Goal: Task Accomplishment & Management: Use online tool/utility

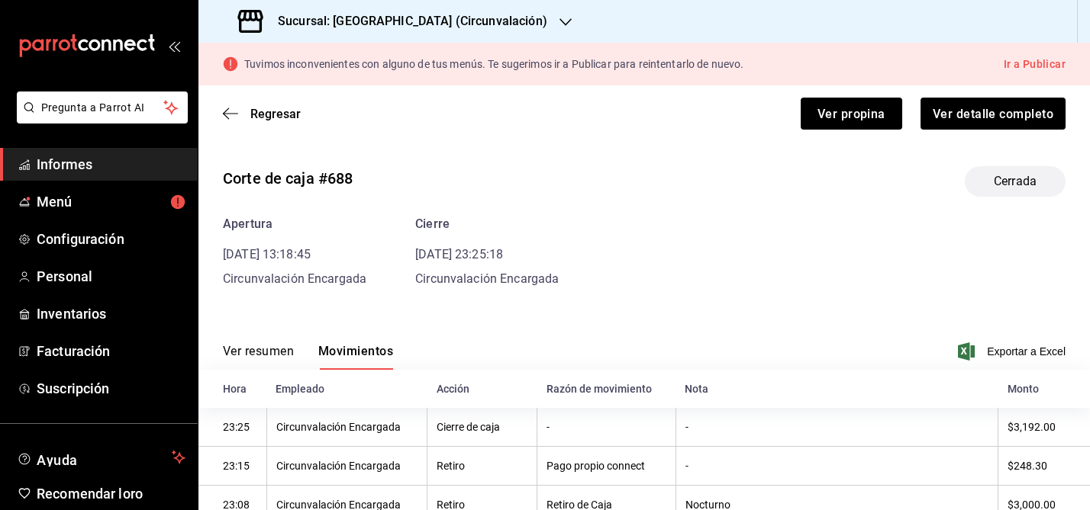
scroll to position [241, 0]
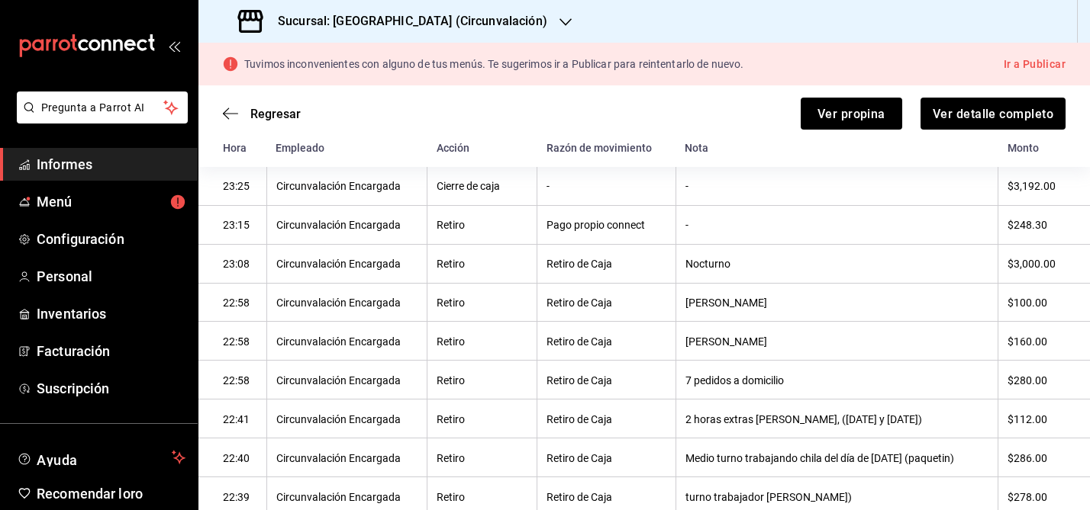
click at [437, 23] on font "Sucursal: [GEOGRAPHIC_DATA] (Circunvalación)" at bounding box center [412, 21] width 269 height 14
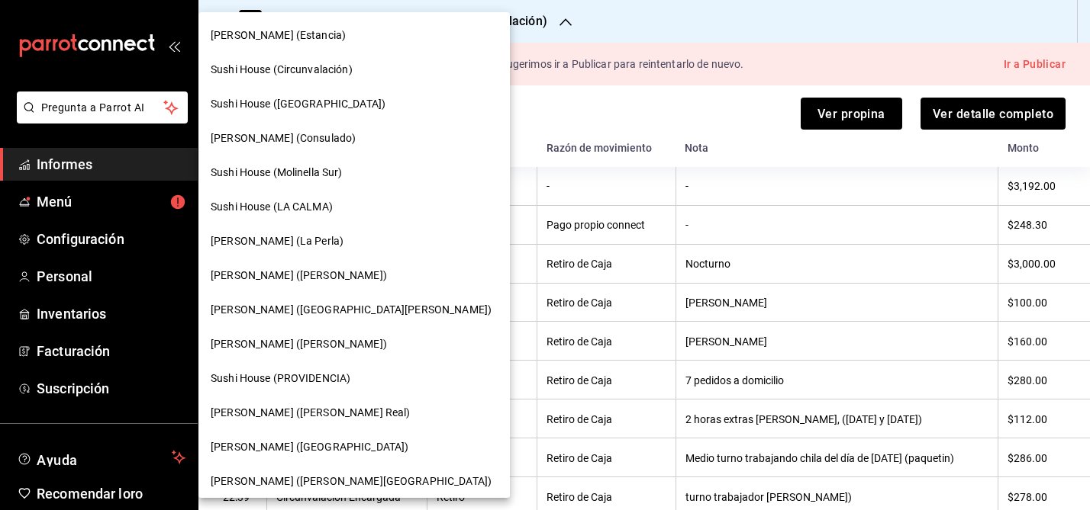
click at [312, 74] on font "Sushi House (Circunvalación)" at bounding box center [282, 69] width 142 height 12
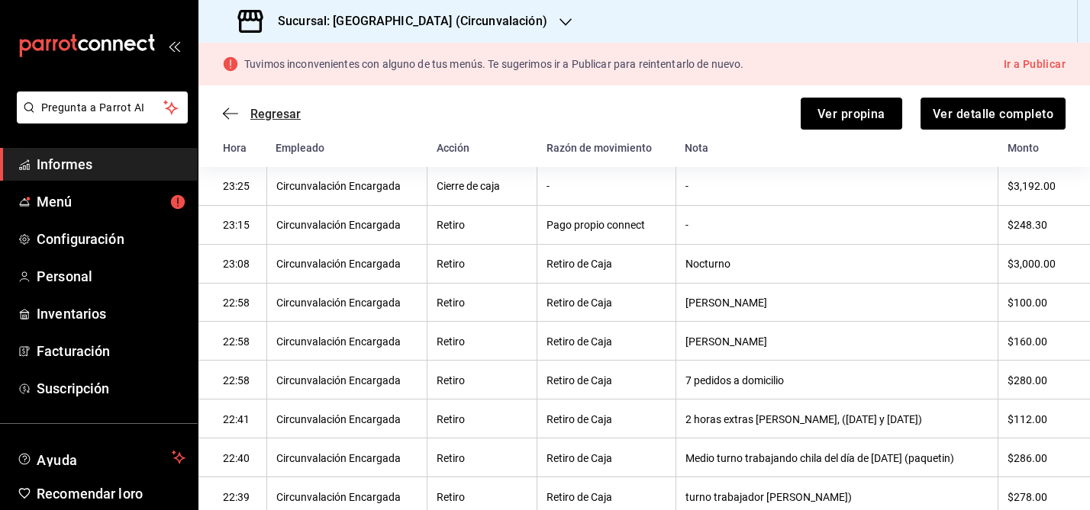
click at [227, 113] on icon "button" at bounding box center [230, 113] width 15 height 1
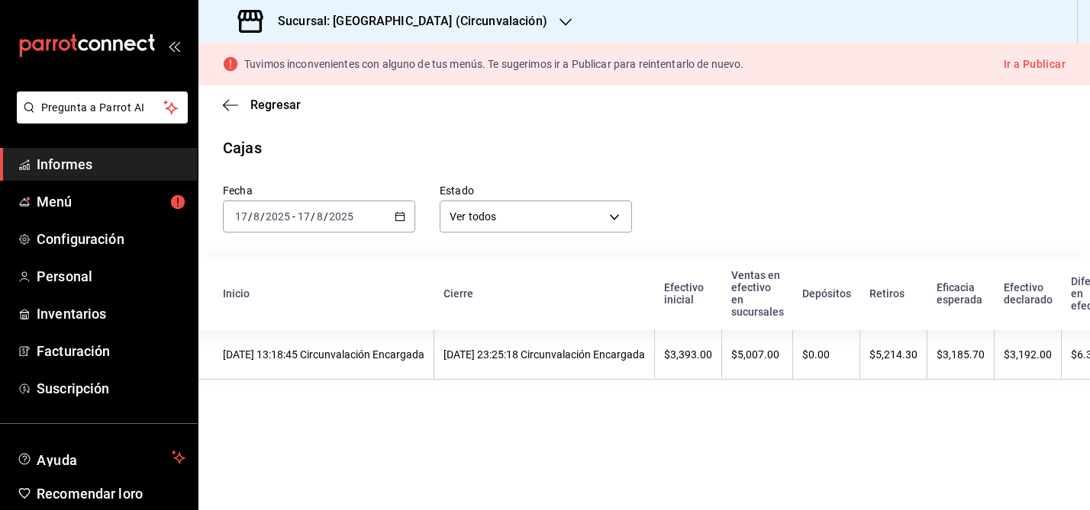
click at [401, 213] on \(Stroke\) "button" at bounding box center [399, 217] width 9 height 8
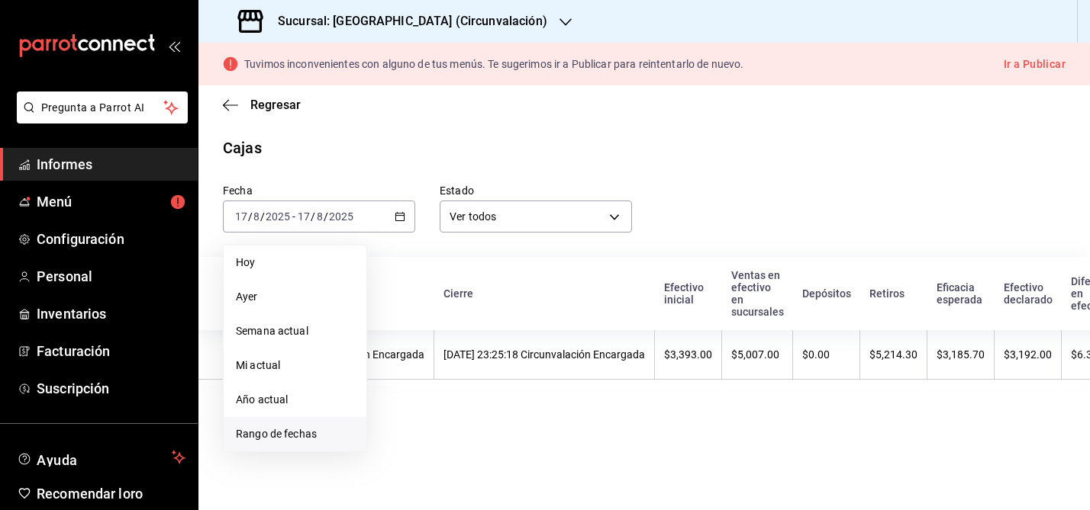
click at [272, 438] on font "Rango de fechas" at bounding box center [276, 434] width 81 height 12
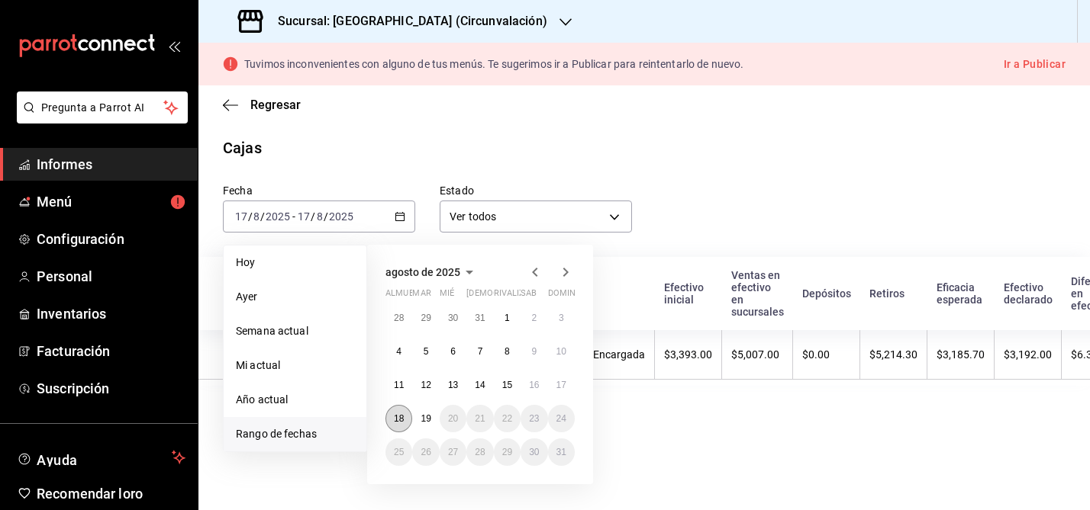
click at [398, 417] on font "18" at bounding box center [399, 419] width 10 height 11
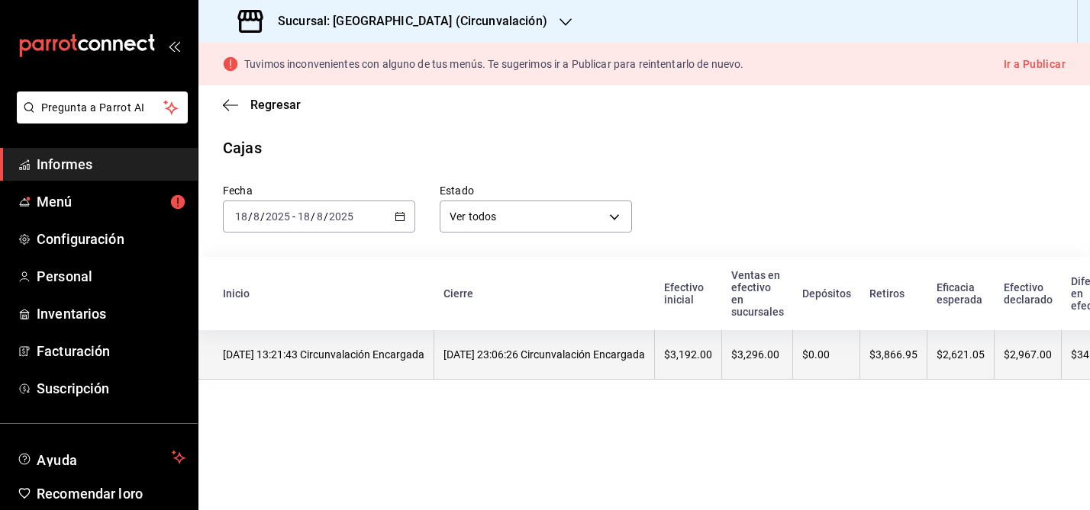
click at [404, 366] on th "[DATE] 13:21:43 Circunvalación Encargada" at bounding box center [316, 355] width 236 height 50
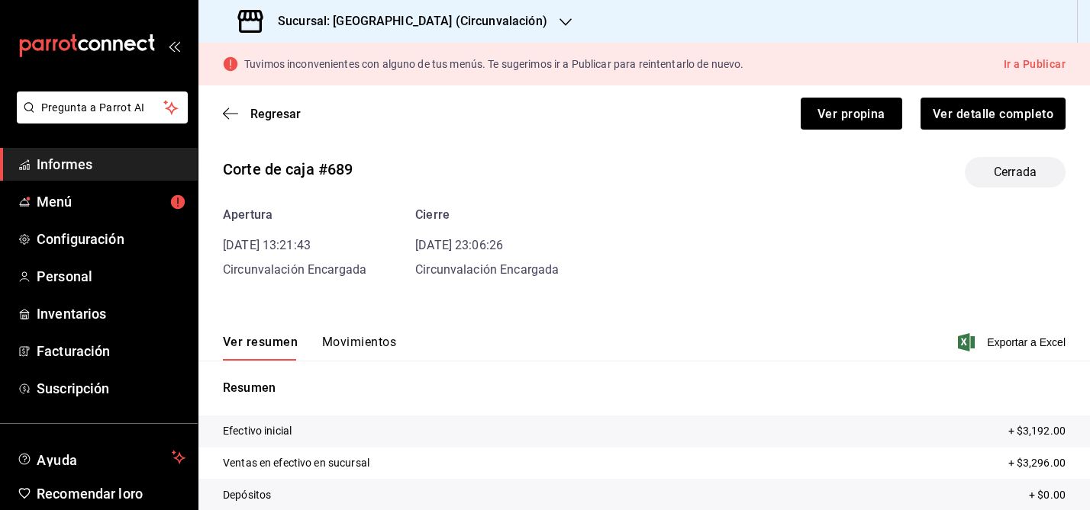
scroll to position [8, 0]
click at [229, 114] on icon "button" at bounding box center [230, 114] width 15 height 14
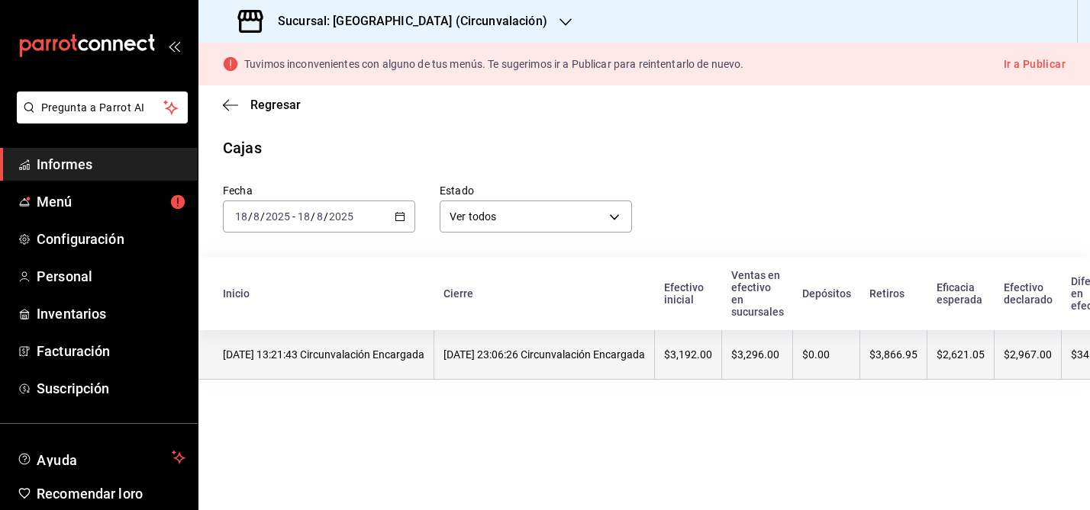
click at [321, 366] on th "[DATE] 13:21:43 Circunvalación Encargada" at bounding box center [316, 355] width 236 height 50
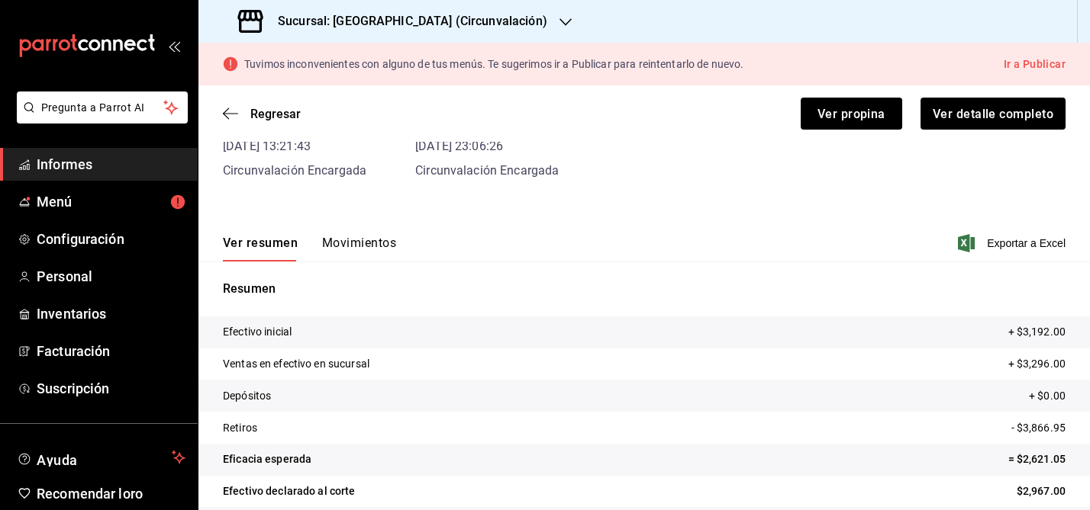
scroll to position [107, 0]
click at [1028, 243] on font "Exportar a Excel" at bounding box center [1026, 245] width 79 height 12
click at [360, 248] on font "Movimientos" at bounding box center [359, 244] width 74 height 14
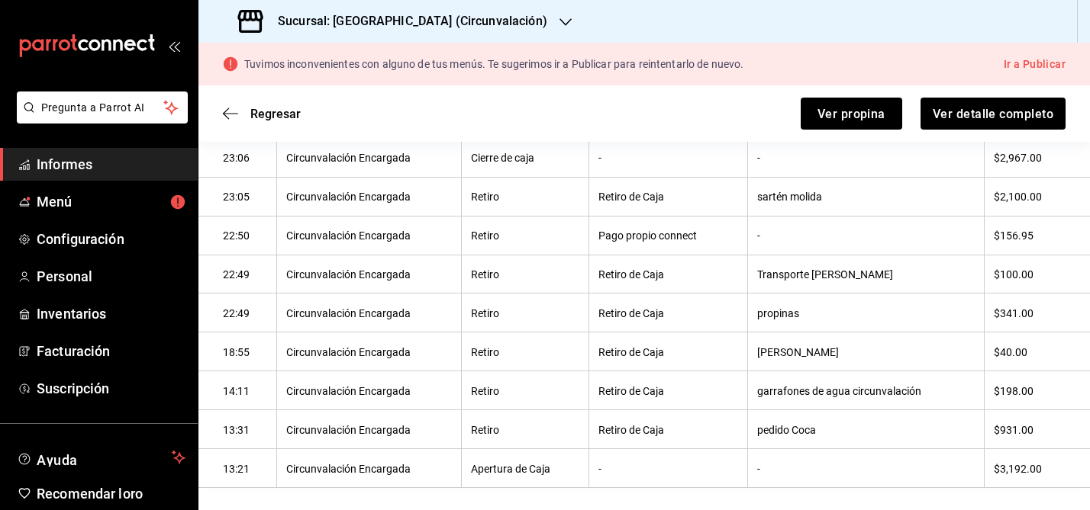
scroll to position [284, 0]
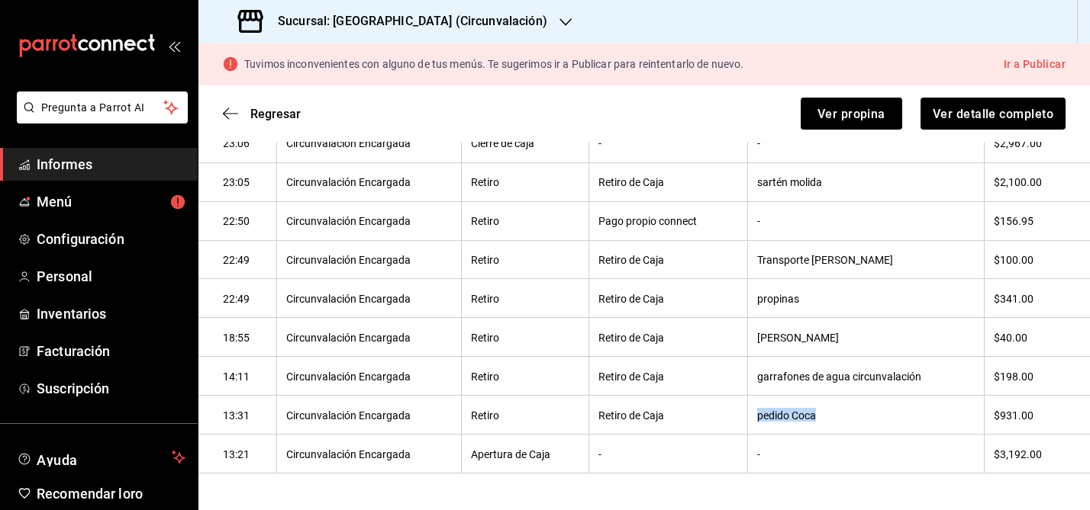
drag, startPoint x: 756, startPoint y: 417, endPoint x: 850, endPoint y: 424, distance: 94.1
click at [850, 424] on th "pedido Coca" at bounding box center [866, 415] width 236 height 39
copy font "pedido Coca"
drag, startPoint x: 758, startPoint y: 379, endPoint x: 949, endPoint y: 382, distance: 190.8
click at [949, 382] on th "garrafones de agua circunvalación" at bounding box center [866, 376] width 236 height 39
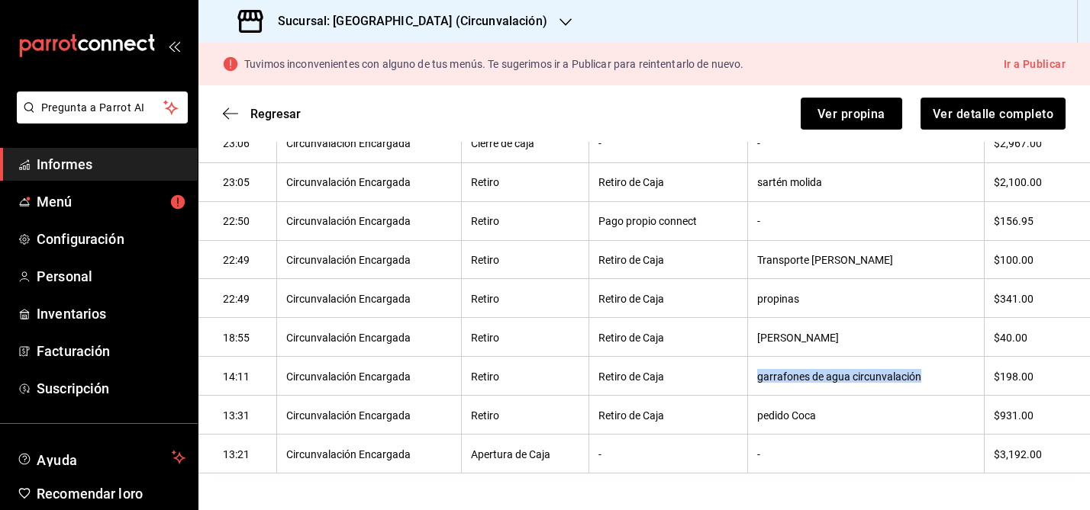
copy font "garrafones de agua circunvalación"
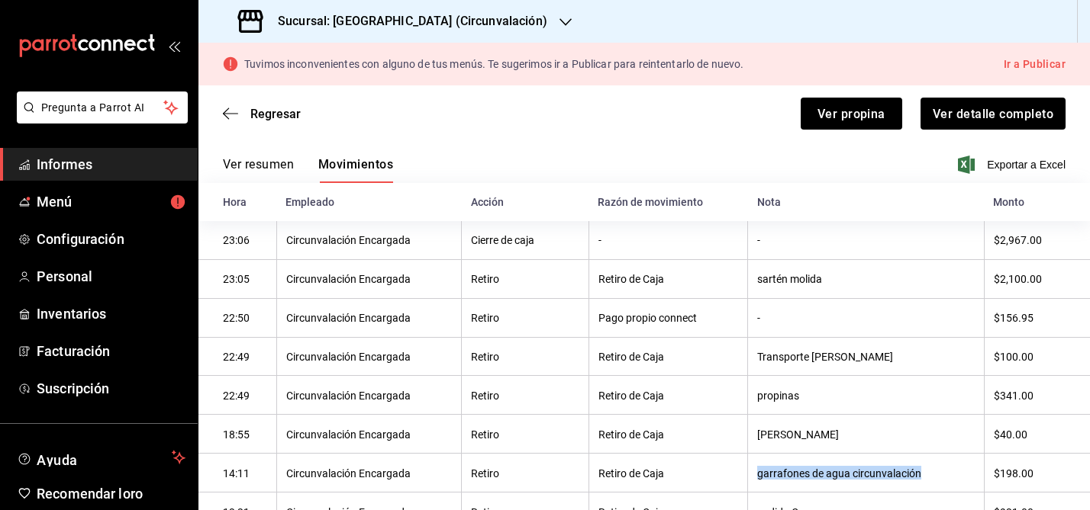
scroll to position [156, 0]
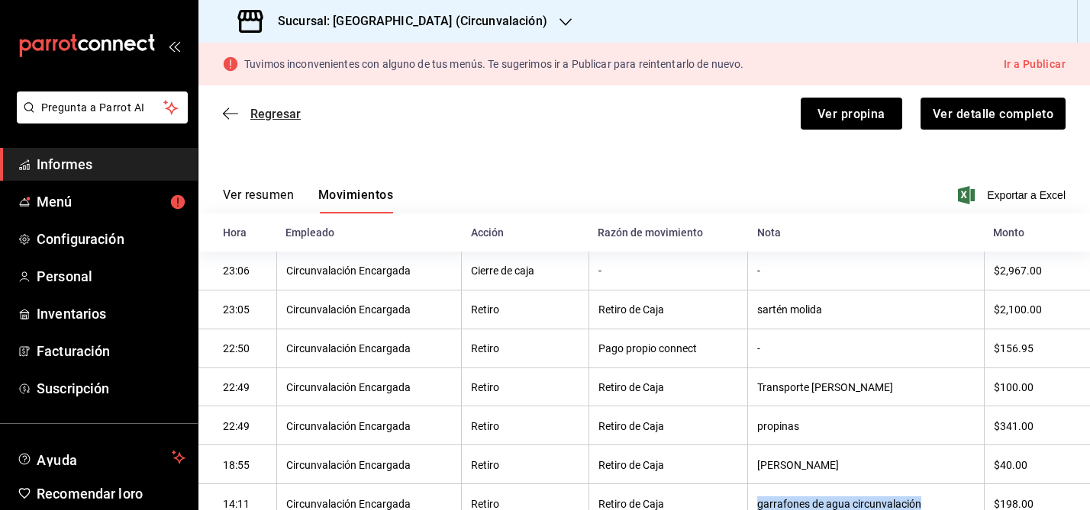
click at [229, 113] on icon "button" at bounding box center [230, 113] width 15 height 1
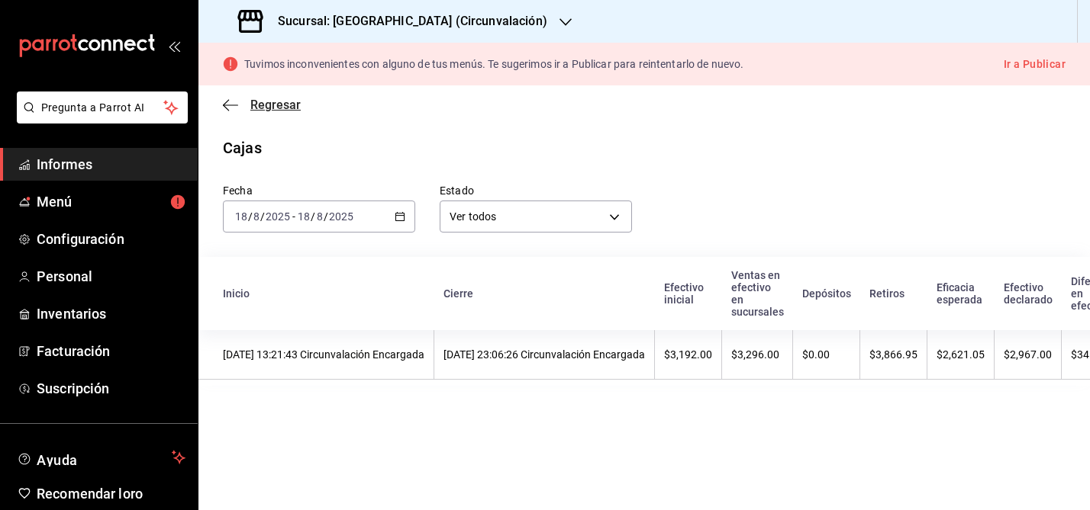
click at [232, 108] on icon "button" at bounding box center [230, 105] width 15 height 14
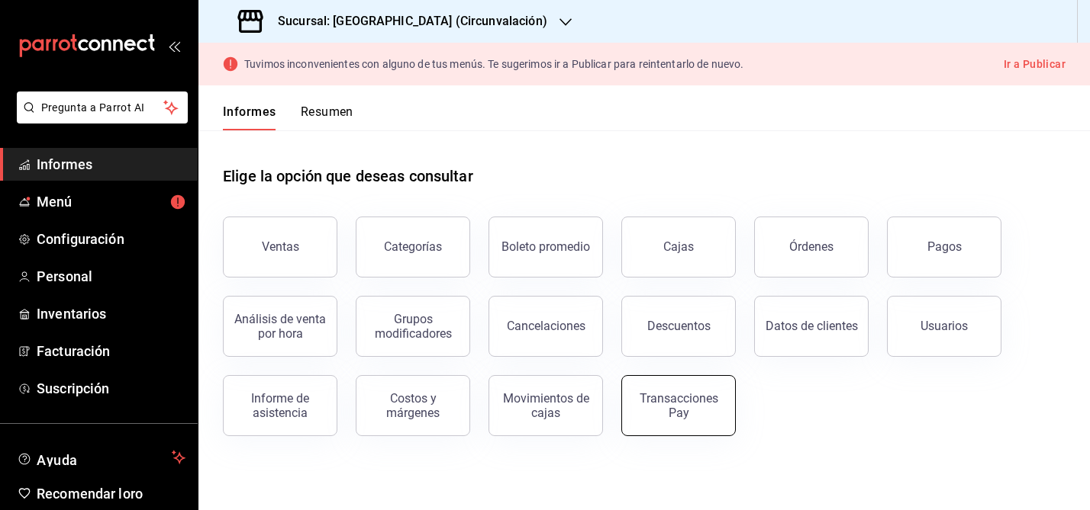
click at [692, 401] on font "Transacciones Pay" at bounding box center [678, 405] width 79 height 29
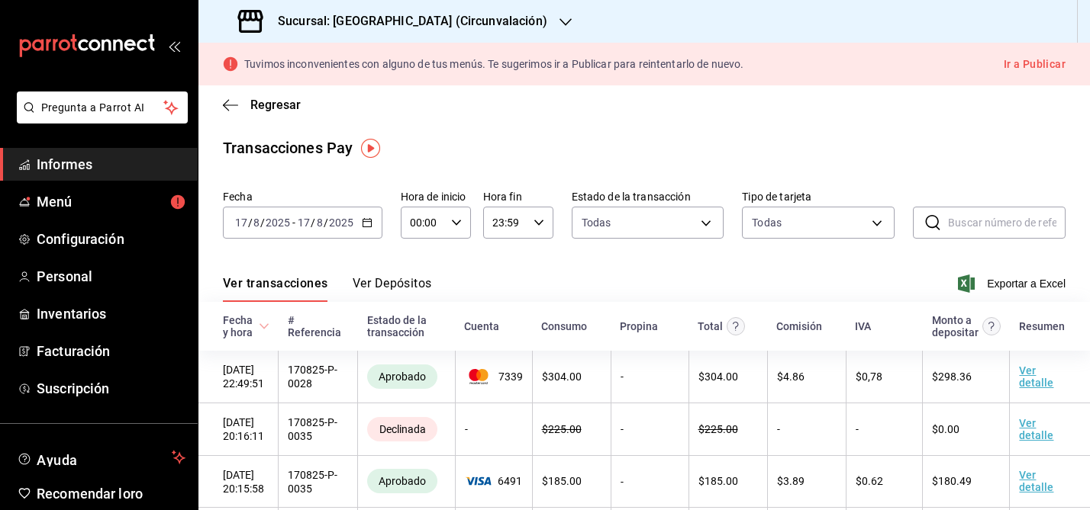
click at [362, 222] on icon "button" at bounding box center [367, 222] width 11 height 11
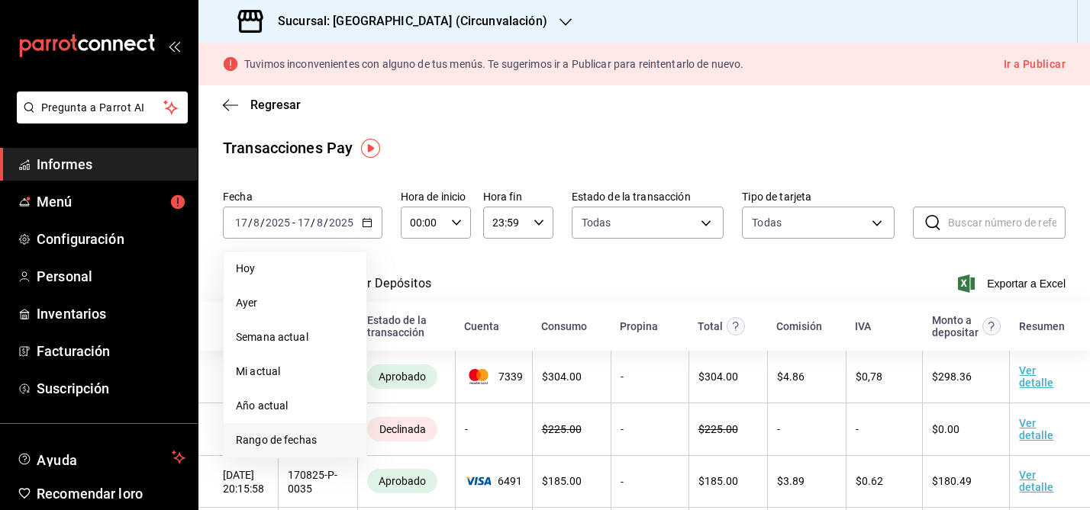
click at [286, 440] on font "Rango de fechas" at bounding box center [276, 440] width 81 height 12
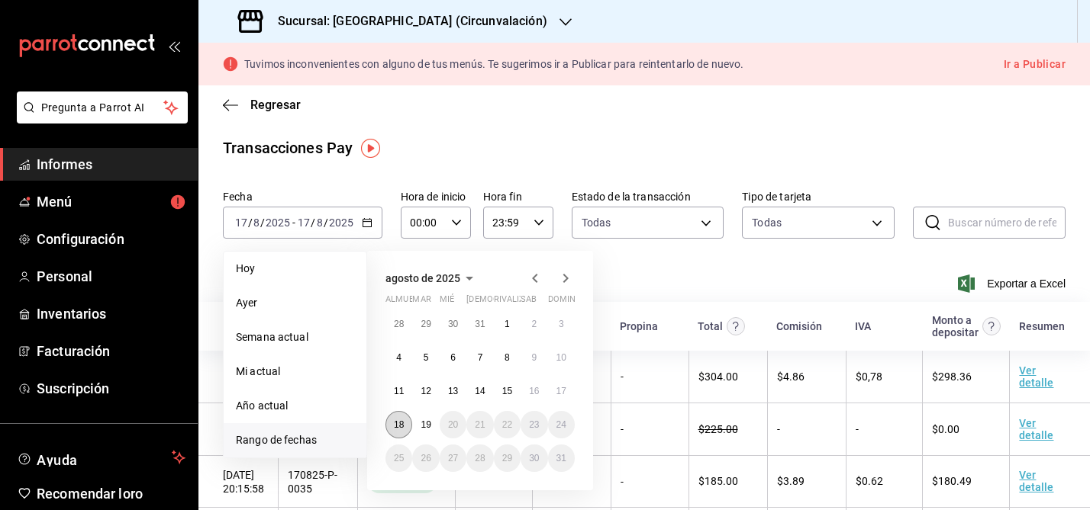
click at [395, 420] on font "18" at bounding box center [399, 425] width 10 height 11
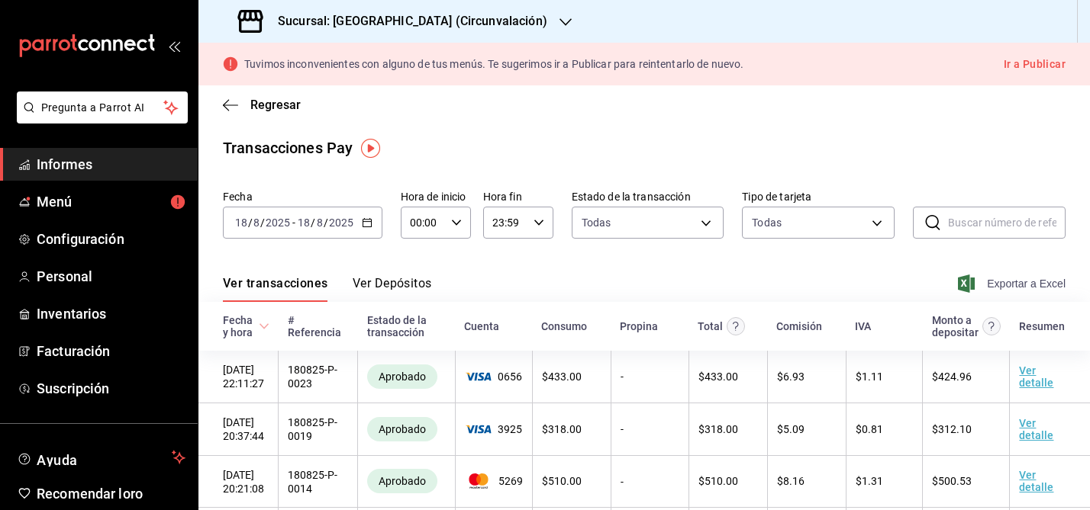
click at [1037, 280] on font "Exportar a Excel" at bounding box center [1026, 284] width 79 height 12
click at [237, 102] on icon "button" at bounding box center [230, 105] width 15 height 14
